Goal: Information Seeking & Learning: Learn about a topic

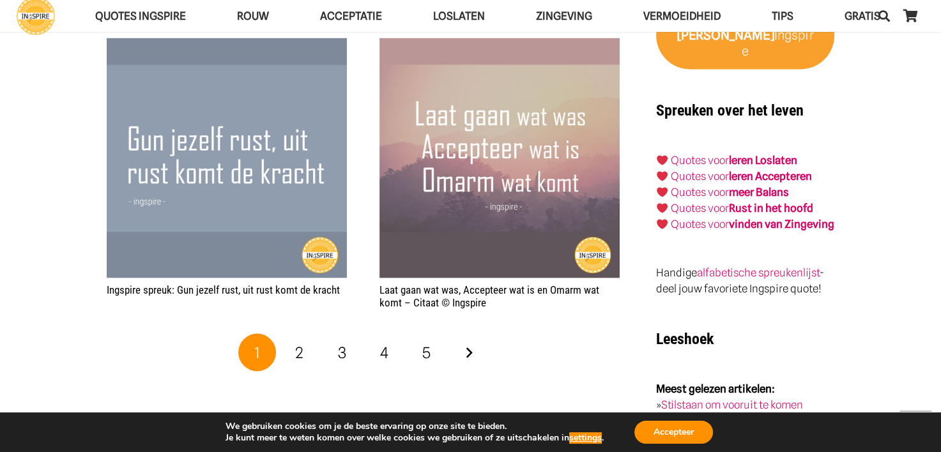
scroll to position [2061, 0]
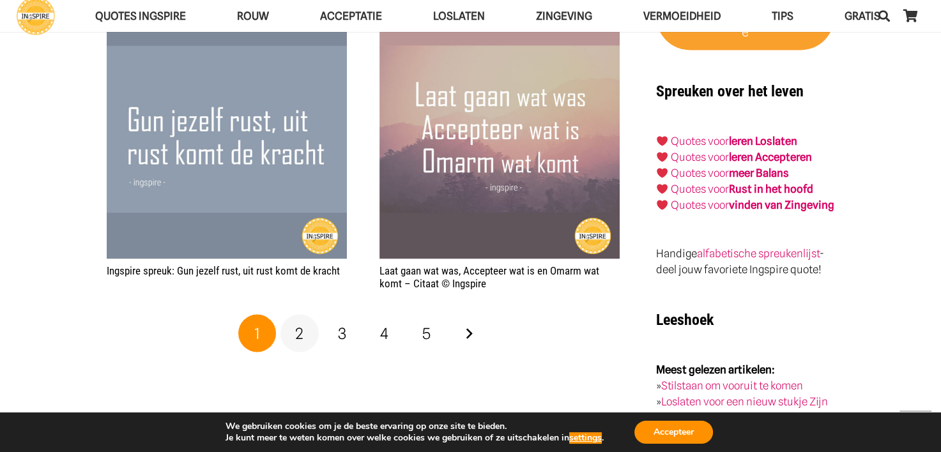
click at [305, 325] on link "2" at bounding box center [299, 333] width 38 height 38
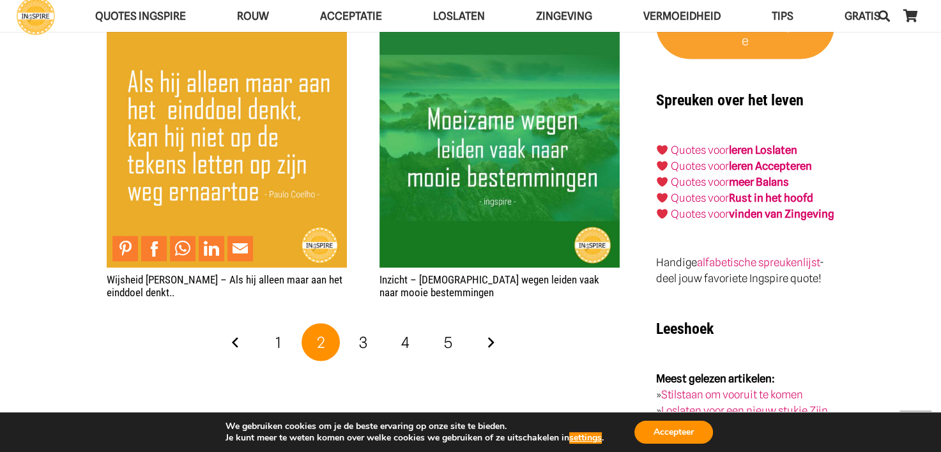
scroll to position [2054, 0]
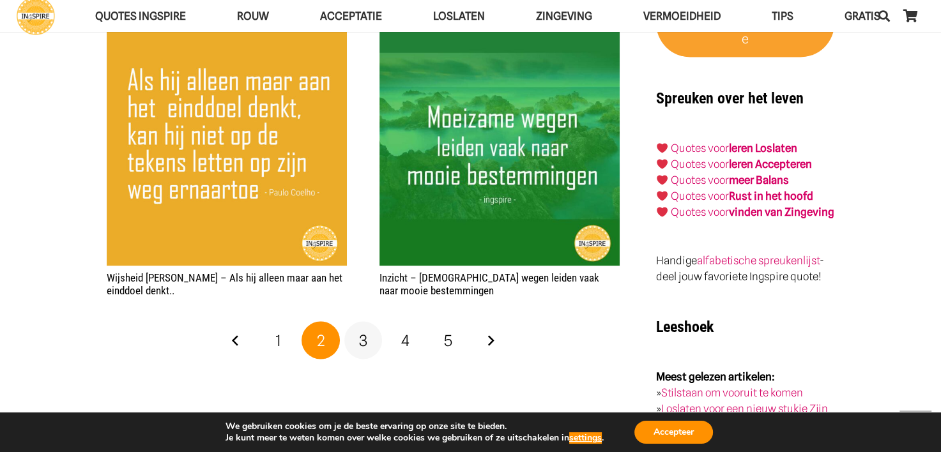
click at [366, 342] on span "3" at bounding box center [363, 340] width 8 height 19
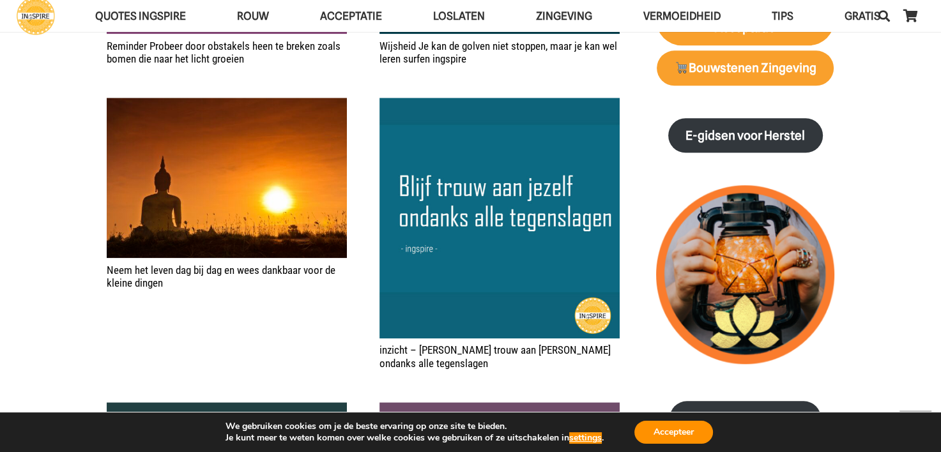
scroll to position [1361, 0]
